Goal: Information Seeking & Learning: Learn about a topic

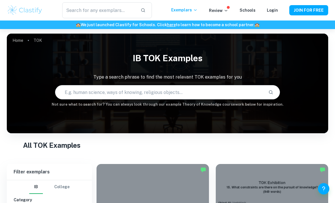
click at [101, 94] on input "text" at bounding box center [159, 92] width 209 height 16
type input "History"
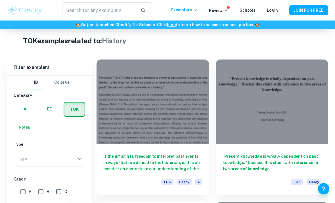
scroll to position [123, 0]
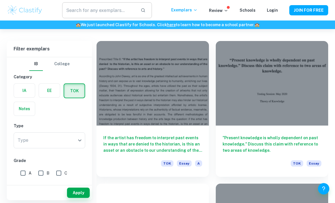
click at [102, 11] on input "text" at bounding box center [99, 10] width 74 height 16
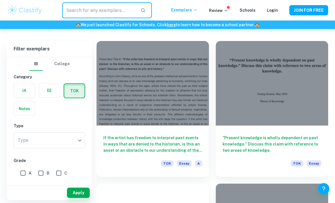
paste input "Lor ipsu dolor si’a consec ad el sed doeius temp incidid utlab etdo magn aliqu …"
type input "Lor ipsu dolor si’a consec ad el sed doeius temp incidid utlab etdo magn aliqu …"
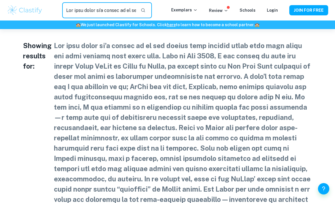
click at [126, 10] on input "text" at bounding box center [99, 10] width 74 height 16
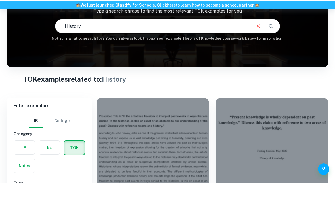
scroll to position [123, 0]
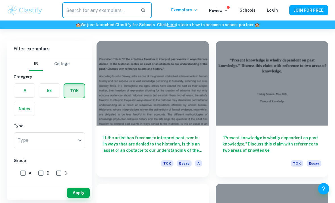
click at [110, 15] on input "text" at bounding box center [99, 10] width 74 height 16
paste input "Do historians and human scientists have an ethical obligation to follow the dir…"
type input "Do historians and human scientists have an ethical obligation to follow the dir…"
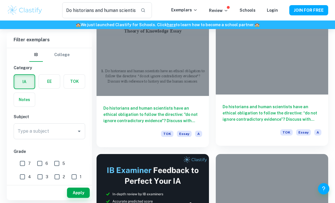
scroll to position [64, 0]
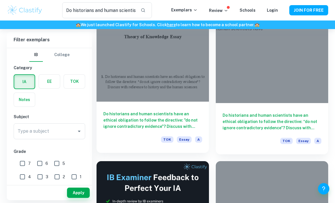
click at [157, 119] on h6 "Do historians and human scientists have an ethical obligation to follow the dir…" at bounding box center [152, 120] width 99 height 19
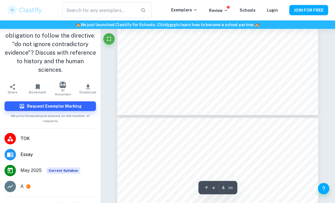
scroll to position [1036, 0]
type input "5"
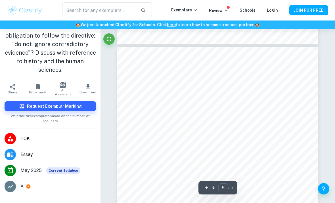
scroll to position [1109, 0]
